Goal: Information Seeking & Learning: Learn about a topic

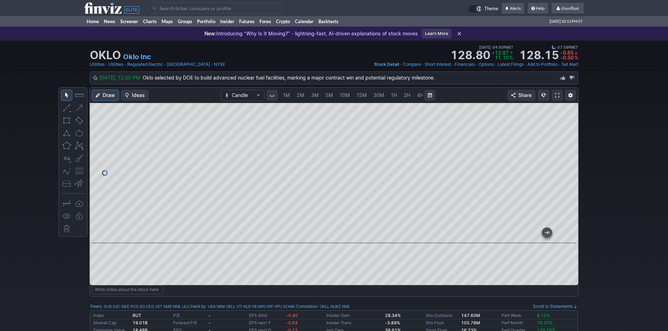
scroll to position [0, 38]
click at [557, 95] on span at bounding box center [557, 96] width 4 height 6
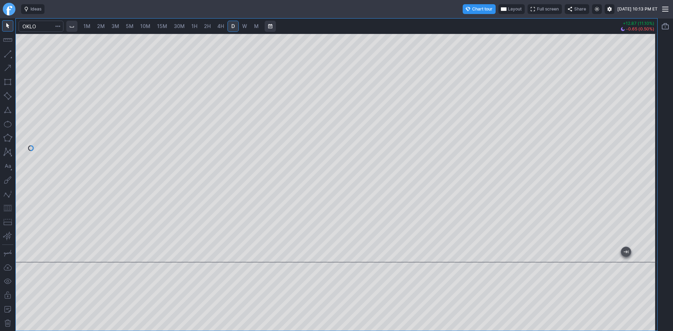
click at [147, 24] on span "10M" at bounding box center [145, 26] width 10 height 6
click at [130, 26] on span "5M" at bounding box center [130, 26] width 8 height 6
drag, startPoint x: 652, startPoint y: 77, endPoint x: 650, endPoint y: 97, distance: 20.1
click at [650, 97] on div at bounding box center [650, 146] width 15 height 211
drag, startPoint x: 653, startPoint y: 81, endPoint x: 645, endPoint y: 122, distance: 41.5
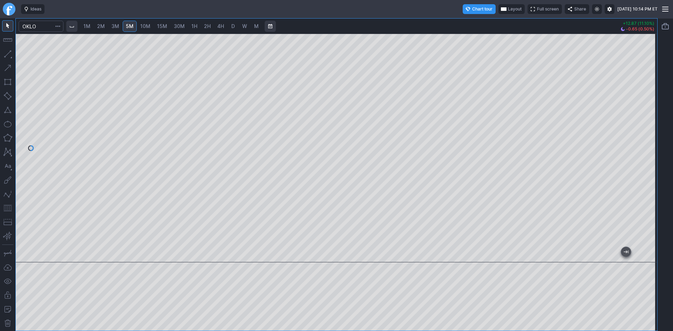
click at [645, 122] on div at bounding box center [650, 146] width 15 height 211
click at [149, 26] on span "10M" at bounding box center [145, 26] width 10 height 6
click at [179, 26] on span "30M" at bounding box center [179, 26] width 11 height 6
click at [159, 25] on span "15M" at bounding box center [162, 26] width 10 height 6
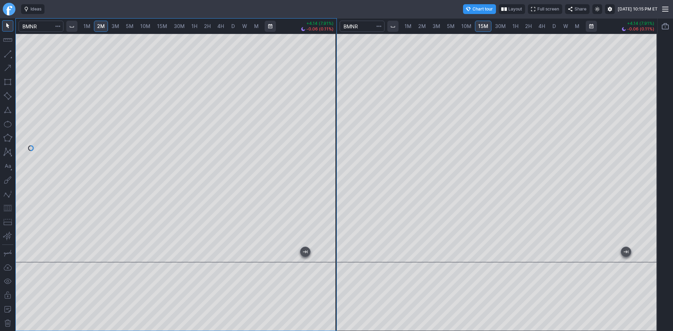
click at [328, 95] on div at bounding box center [329, 146] width 15 height 211
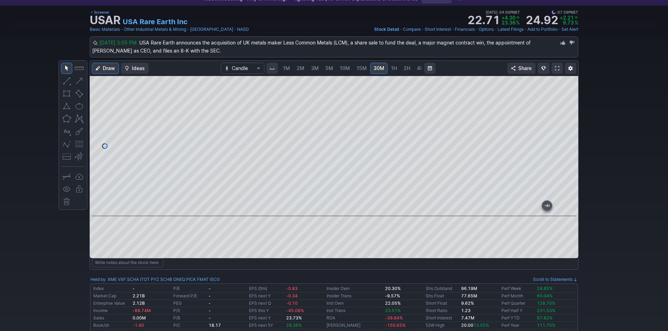
scroll to position [0, 26]
click at [319, 70] on span "10M" at bounding box center [319, 68] width 10 height 6
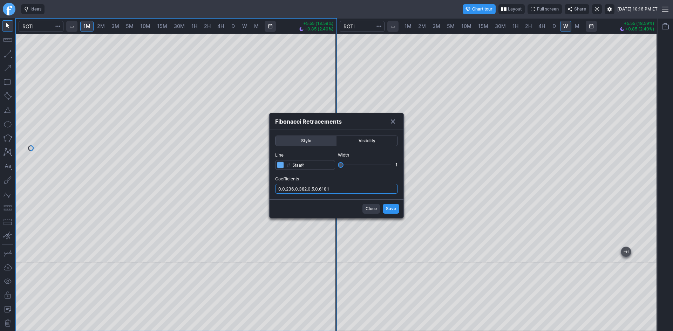
drag, startPoint x: 342, startPoint y: 188, endPoint x: 349, endPoint y: 193, distance: 8.6
click at [342, 190] on input "0,0.236,0.382,0.5,0.618,1" at bounding box center [336, 189] width 123 height 10
type input "0,0.236,0.382,0.5,0.618,1,.786"
click at [390, 211] on span "Save" at bounding box center [391, 209] width 10 height 7
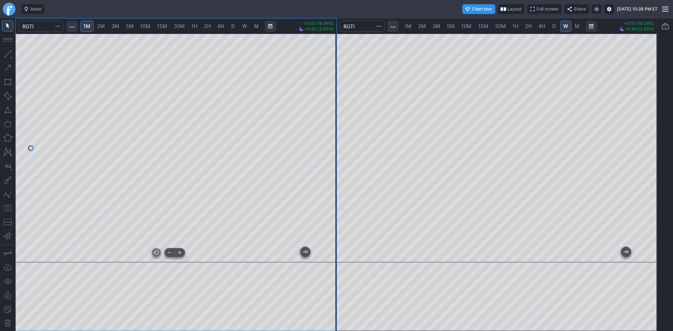
drag, startPoint x: 243, startPoint y: 254, endPoint x: 107, endPoint y: 254, distance: 136.4
click at [107, 254] on div at bounding box center [175, 256] width 294 height 7
click at [154, 249] on div at bounding box center [176, 148] width 321 height 229
drag, startPoint x: 183, startPoint y: 258, endPoint x: 140, endPoint y: 256, distance: 43.6
click at [140, 256] on div at bounding box center [175, 256] width 294 height 7
